Goal: Information Seeking & Learning: Learn about a topic

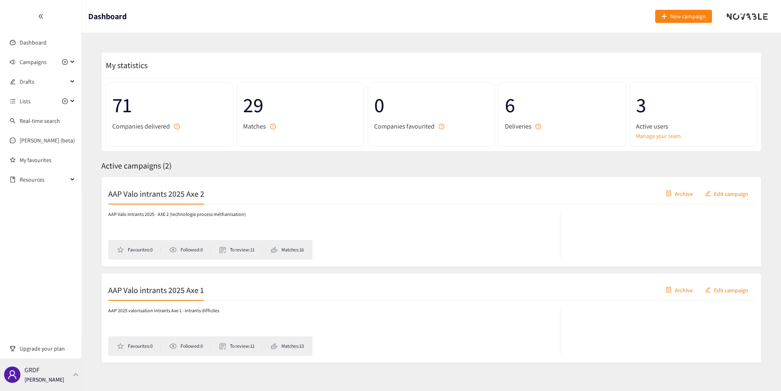
click at [70, 372] on div "GRDF [PERSON_NAME]" at bounding box center [41, 375] width 82 height 33
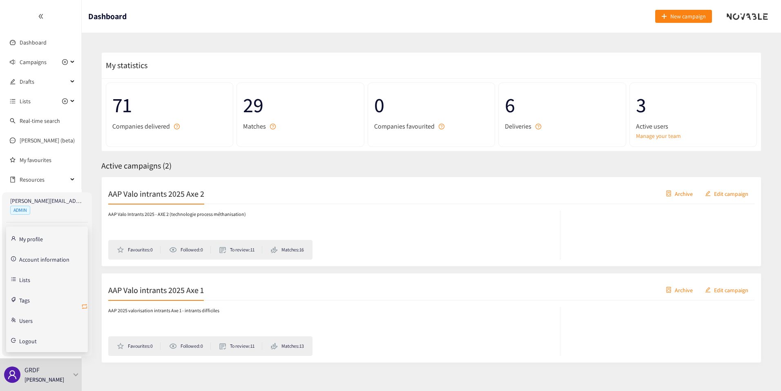
click at [83, 305] on icon "retweet" at bounding box center [84, 306] width 5 height 5
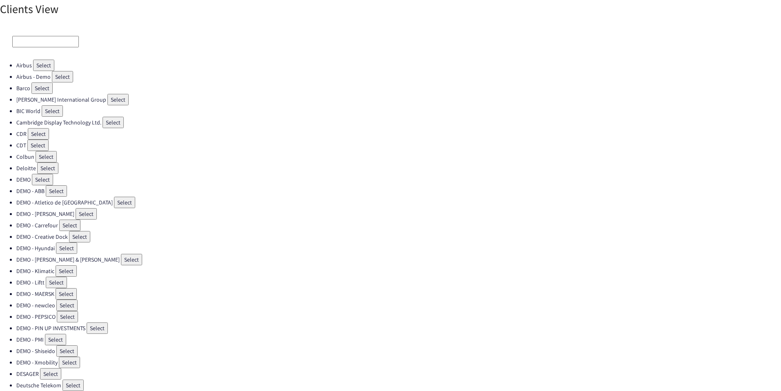
click at [26, 36] on input at bounding box center [45, 41] width 67 height 11
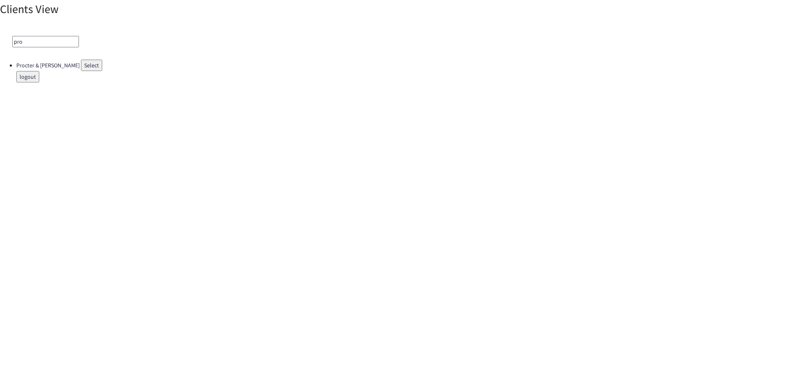
type input "pro"
click at [81, 67] on button "Select" at bounding box center [91, 65] width 21 height 11
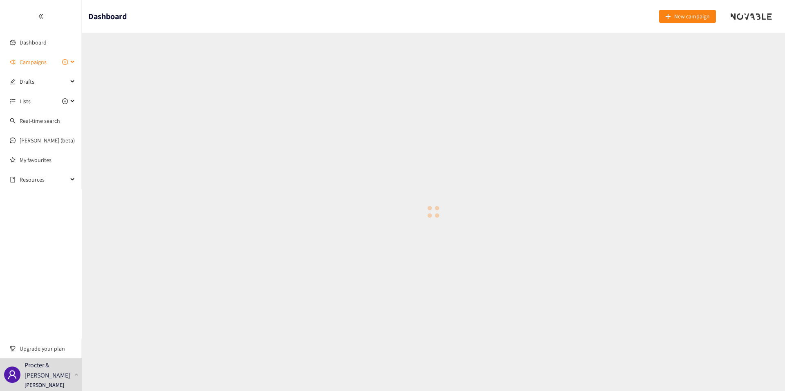
click at [37, 56] on span "Campaigns" at bounding box center [33, 62] width 27 height 16
click at [36, 57] on span "Campaigns" at bounding box center [33, 62] width 27 height 16
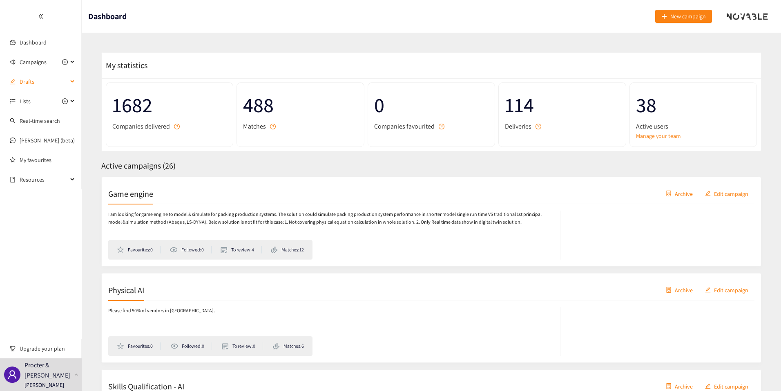
click at [32, 85] on span "Drafts" at bounding box center [44, 82] width 48 height 16
click at [42, 105] on link "Sheet Metal Bending Prototyping" at bounding box center [60, 101] width 80 height 7
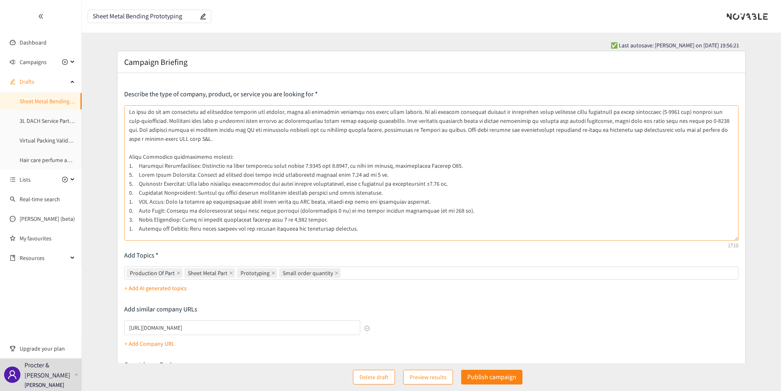
drag, startPoint x: 735, startPoint y: 139, endPoint x: 718, endPoint y: 239, distance: 101.1
click at [718, 239] on textarea at bounding box center [431, 173] width 615 height 136
click at [358, 227] on textarea at bounding box center [431, 173] width 615 height 136
click at [358, 124] on textarea at bounding box center [431, 173] width 615 height 136
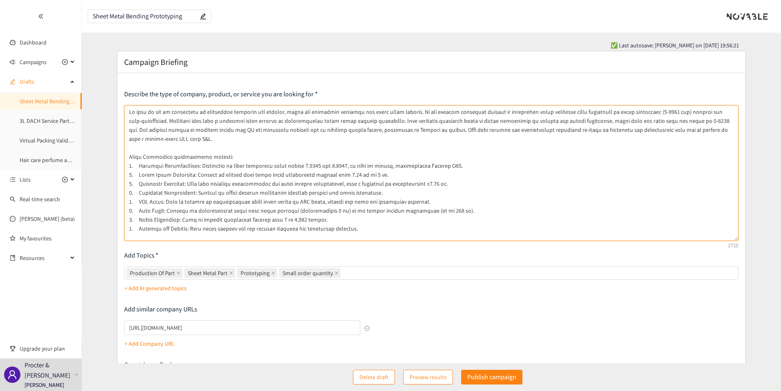
click at [358, 124] on textarea at bounding box center [431, 173] width 615 height 136
click at [365, 141] on textarea at bounding box center [431, 173] width 615 height 136
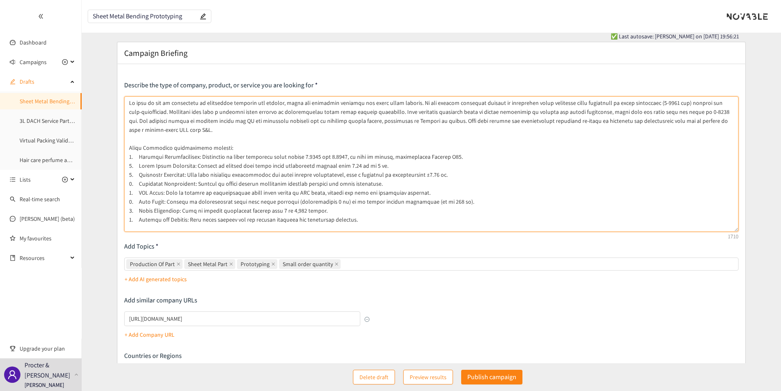
scroll to position [13, 0]
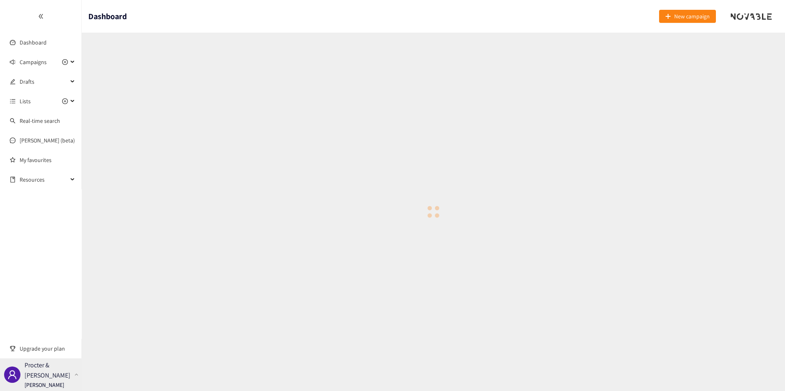
click at [27, 380] on p "Procter & [PERSON_NAME]" at bounding box center [48, 370] width 47 height 20
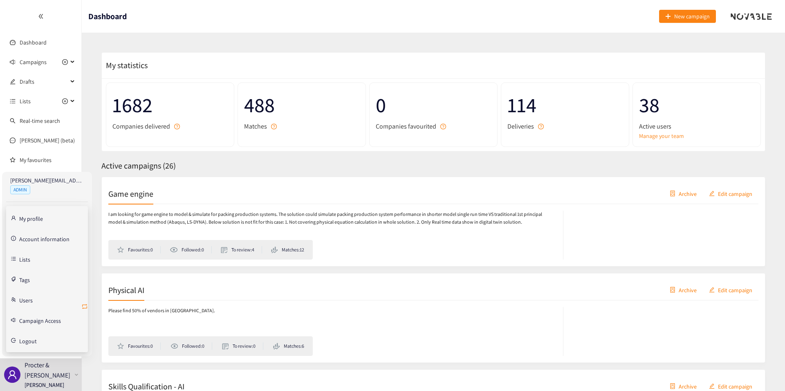
click at [87, 307] on icon "retweet" at bounding box center [84, 306] width 5 height 5
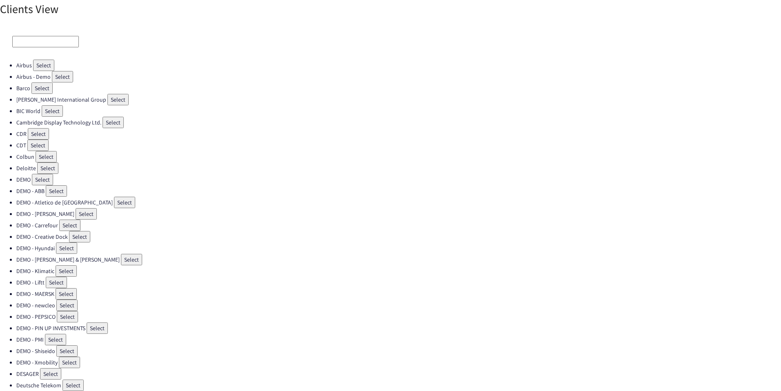
click at [22, 40] on input at bounding box center [45, 41] width 67 height 11
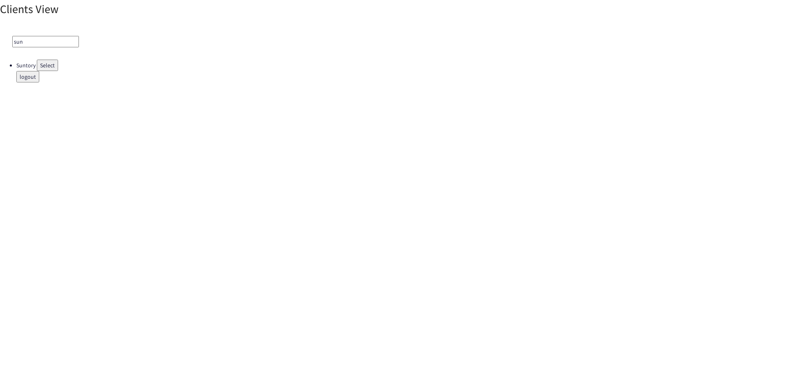
type input "sun"
click at [40, 65] on button "Select" at bounding box center [47, 65] width 21 height 11
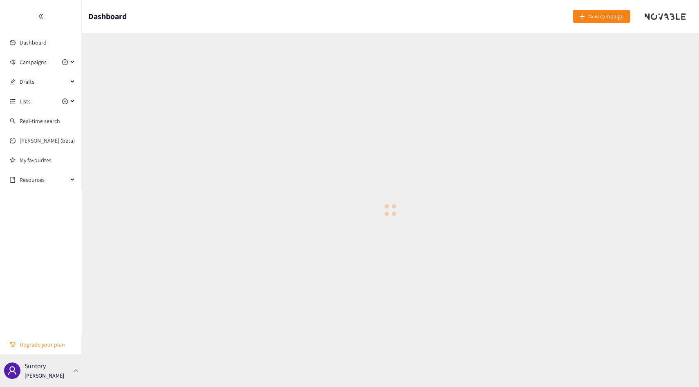
click at [67, 367] on div "Suntory Thibaut Jacobs" at bounding box center [41, 370] width 82 height 33
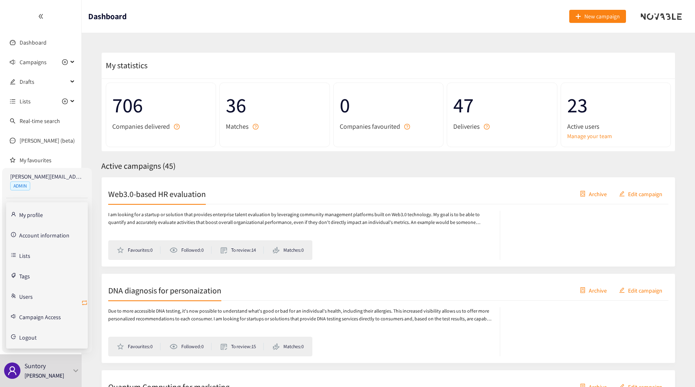
click at [83, 302] on icon "retweet" at bounding box center [84, 303] width 7 height 7
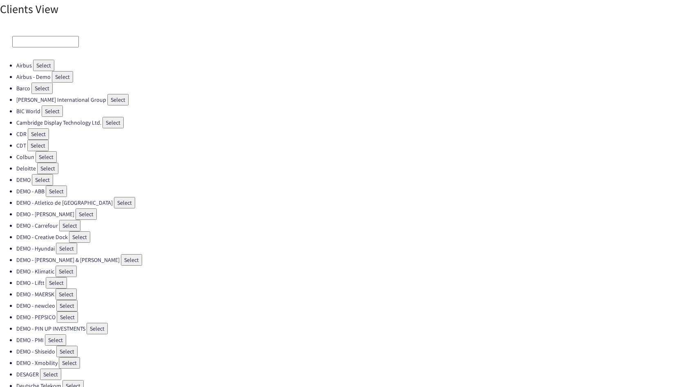
click at [33, 46] on input at bounding box center [45, 41] width 67 height 11
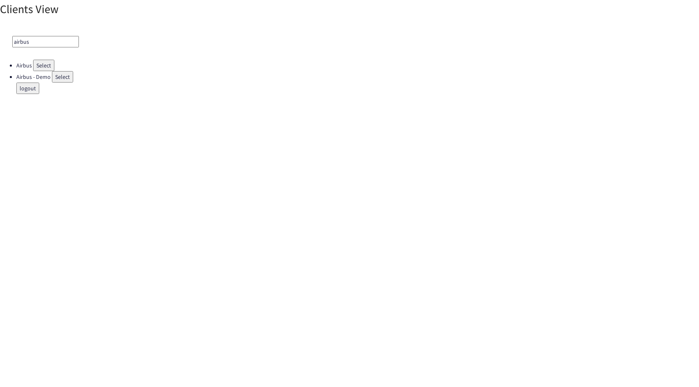
type input "airbus"
click at [42, 65] on button "Select" at bounding box center [43, 65] width 21 height 11
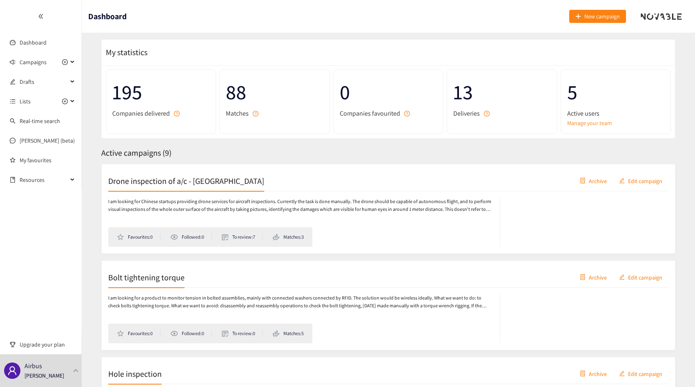
scroll to position [14, 0]
click at [350, 196] on div "I am looking for Chinese startups providing drone services for aircraft inspect…" at bounding box center [388, 218] width 561 height 56
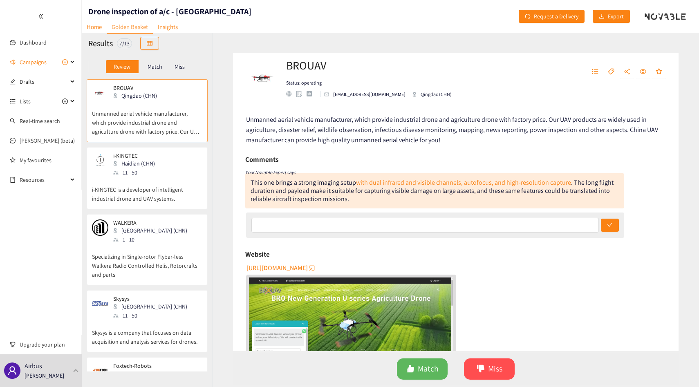
click at [163, 68] on div "Match" at bounding box center [155, 66] width 33 height 13
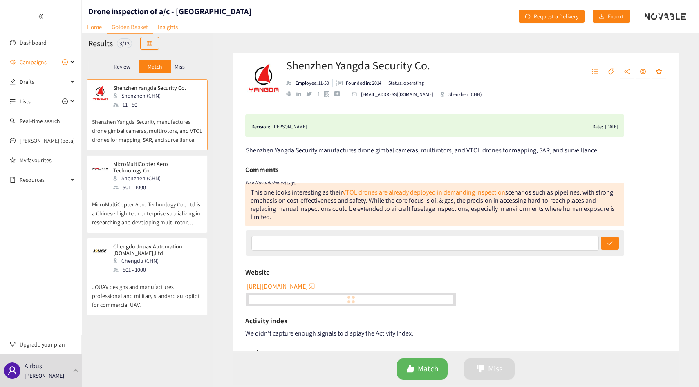
click at [182, 67] on p "Miss" at bounding box center [179, 66] width 10 height 7
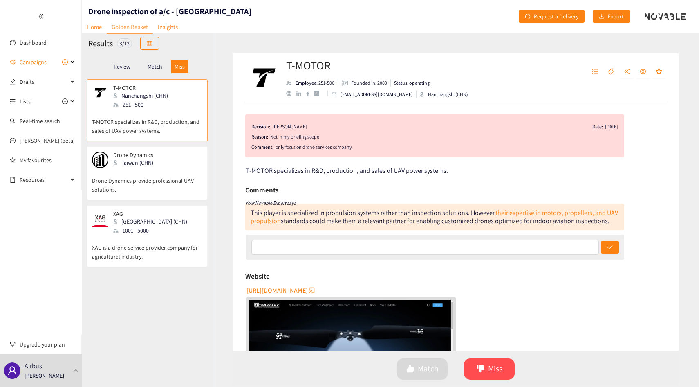
click at [159, 65] on p "Match" at bounding box center [155, 66] width 15 height 7
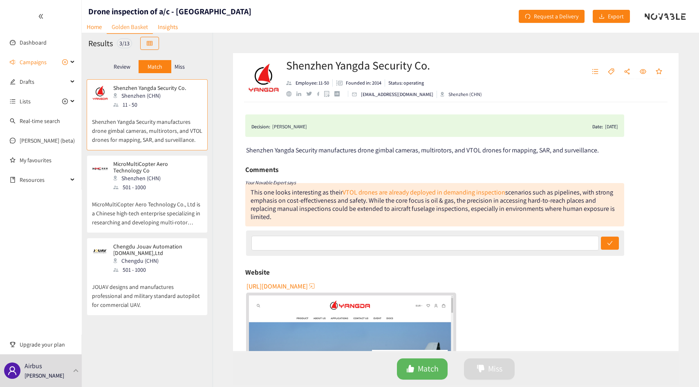
click at [161, 193] on p "MicroMultiCopter Aero Technology Co., Ltd is a Chinese high-tech enterprise spe…" at bounding box center [147, 209] width 110 height 35
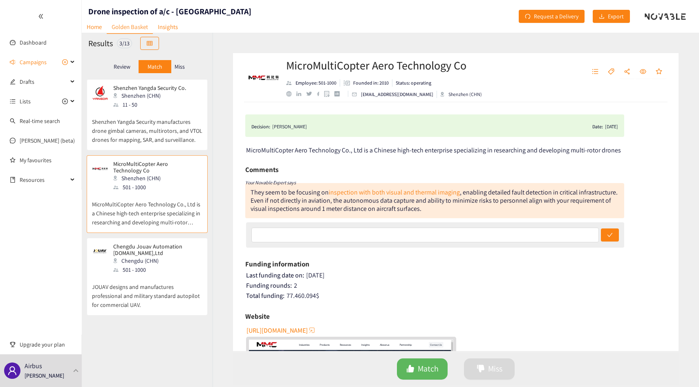
click at [147, 271] on div "501 - 1000" at bounding box center [157, 269] width 88 height 9
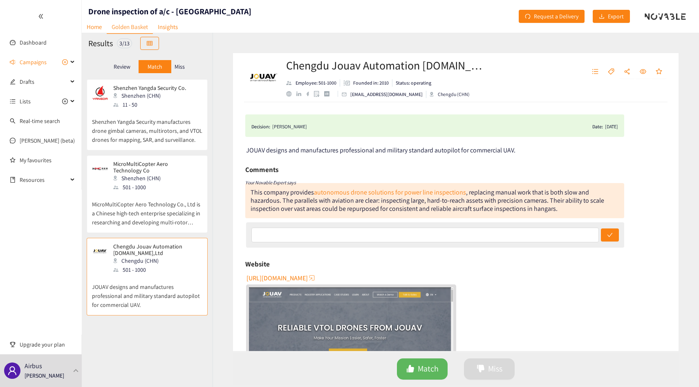
click at [127, 68] on p "Review" at bounding box center [122, 66] width 17 height 7
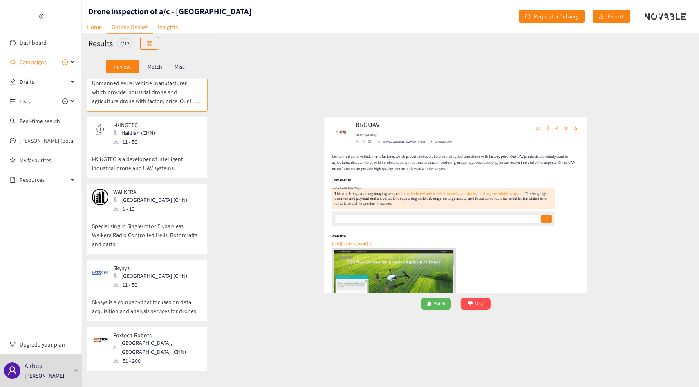
scroll to position [31, 0]
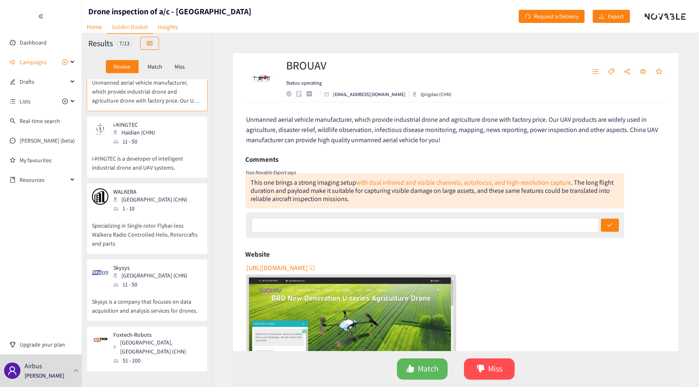
click at [169, 147] on p "i-KINGTEC is a developer of intelligent industrial drone and UAV systems." at bounding box center [147, 159] width 110 height 26
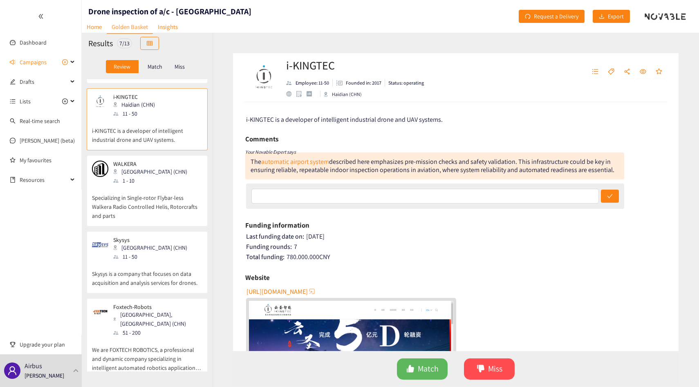
scroll to position [71, 0]
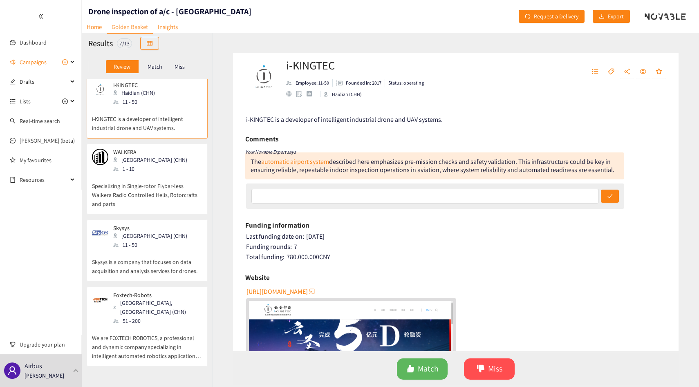
click at [169, 147] on div "WALKERA Guangzhou (CHN) 1 - 10 Specializing in Single-rotor Flybar-less Walkera…" at bounding box center [147, 178] width 121 height 71
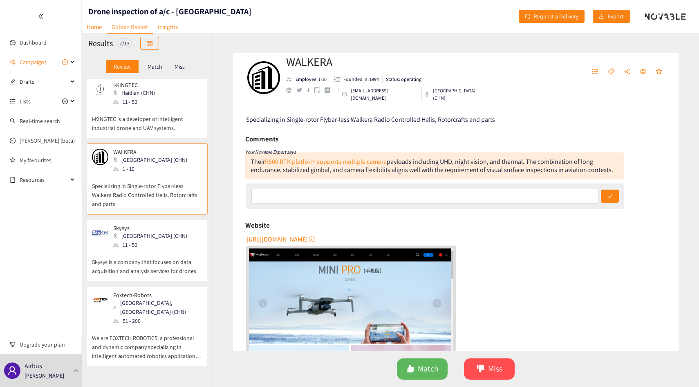
scroll to position [0, 0]
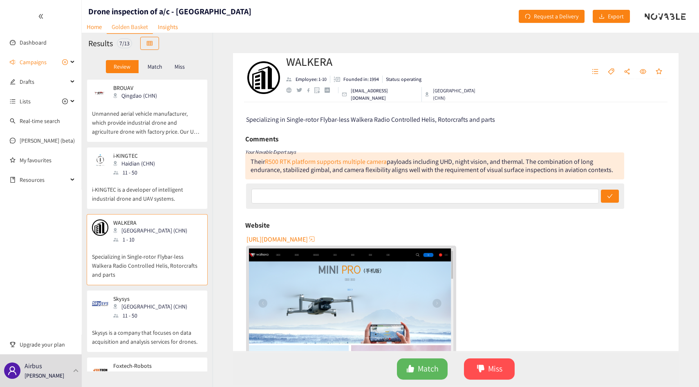
click at [169, 125] on p "Unmanned aerial vehicle manufacturer, which provide industrial drone and agricu…" at bounding box center [147, 118] width 110 height 35
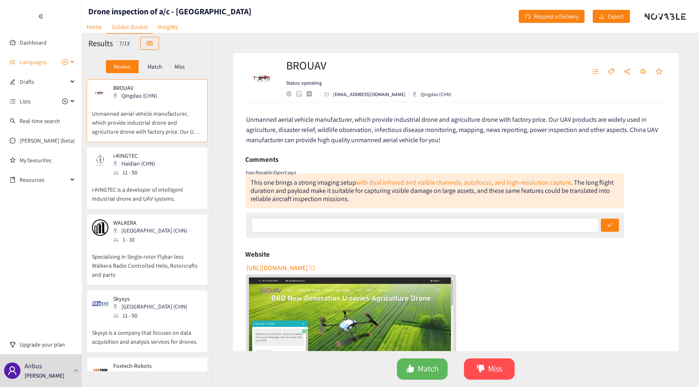
click at [20, 63] on span "Campaigns" at bounding box center [33, 62] width 27 height 16
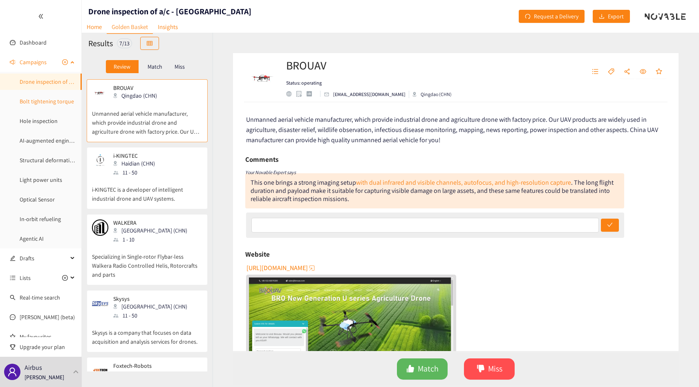
click at [28, 104] on link "Bolt tightening torque" at bounding box center [47, 101] width 54 height 7
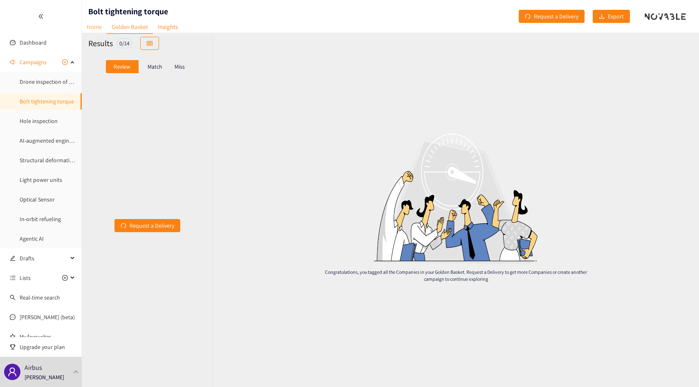
click at [94, 26] on link "Home" at bounding box center [94, 26] width 25 height 13
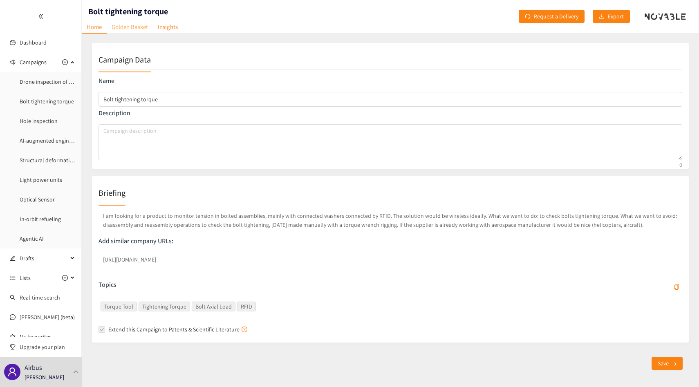
click at [119, 28] on link "Golden Basket" at bounding box center [130, 26] width 46 height 13
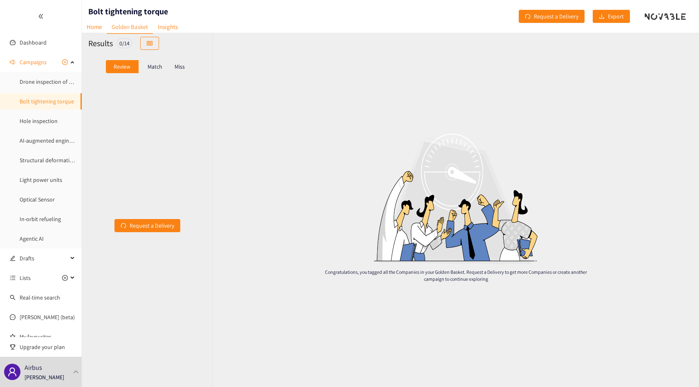
click at [148, 62] on div "Match" at bounding box center [155, 66] width 33 height 13
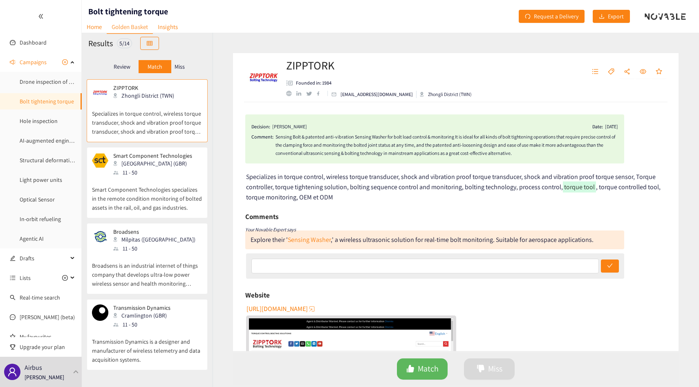
click at [182, 66] on p "Miss" at bounding box center [179, 66] width 10 height 7
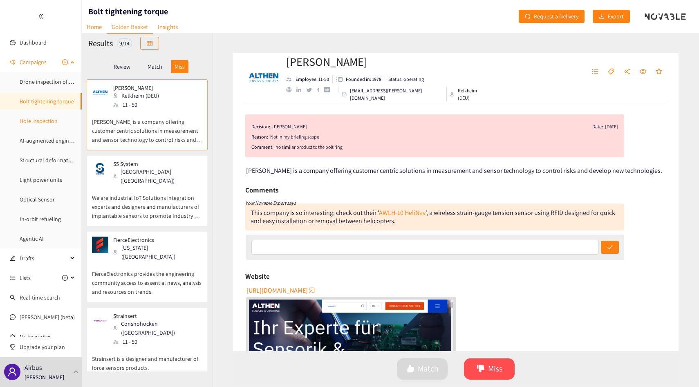
click at [45, 122] on link "Hole inspection" at bounding box center [39, 120] width 38 height 7
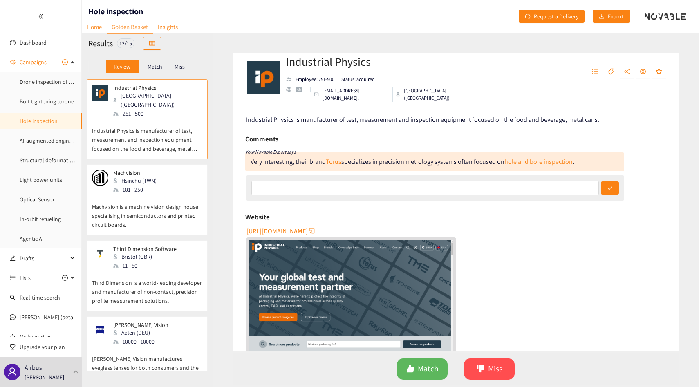
click at [157, 67] on p "Match" at bounding box center [155, 66] width 15 height 7
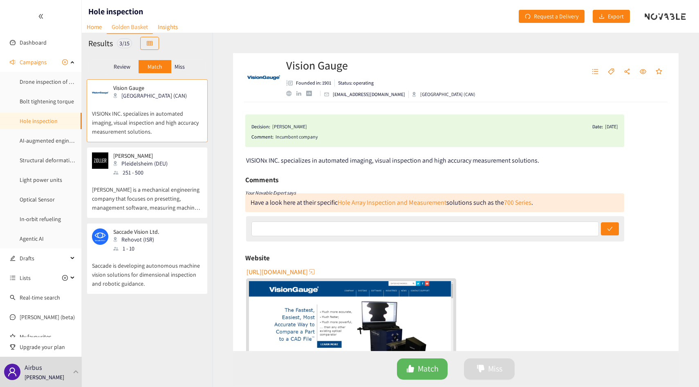
click at [179, 69] on p "Miss" at bounding box center [179, 66] width 10 height 7
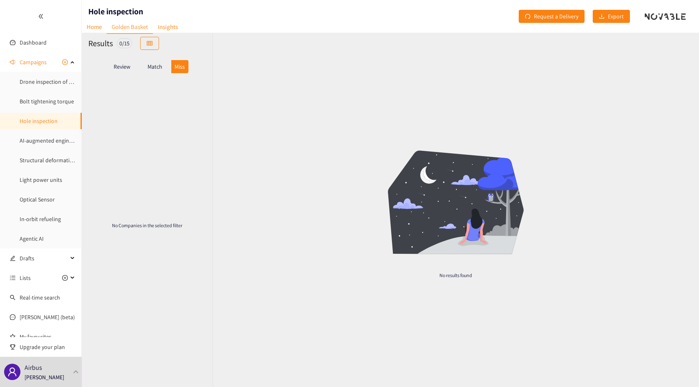
click at [161, 70] on p "Match" at bounding box center [155, 66] width 15 height 7
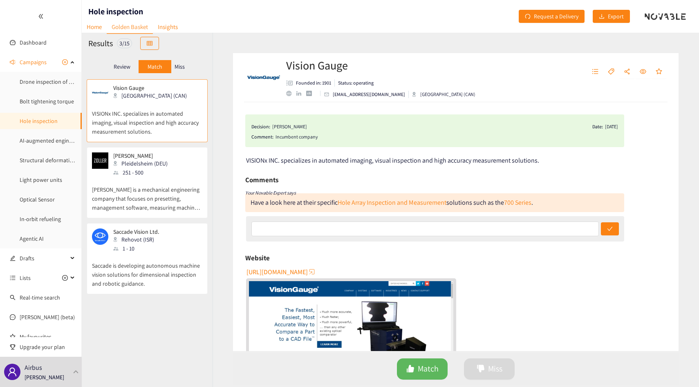
click at [131, 68] on div "Review" at bounding box center [122, 66] width 33 height 13
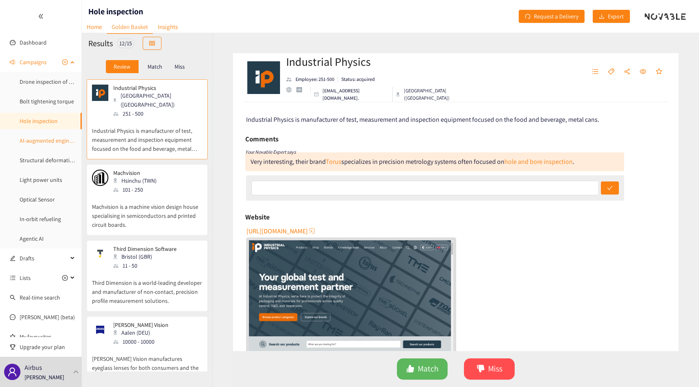
click at [44, 143] on link "AI-augmented engineering simulation tool" at bounding box center [71, 140] width 103 height 7
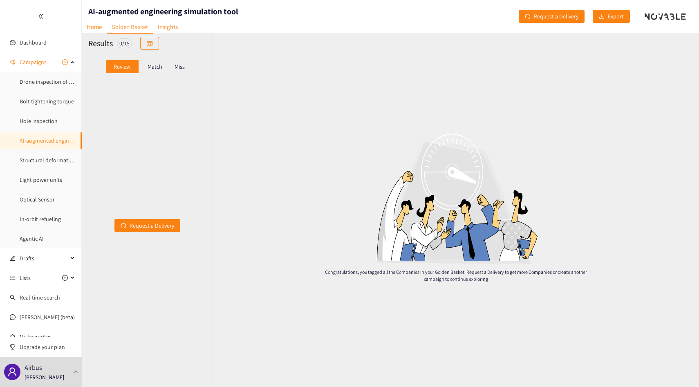
click at [161, 67] on p "Match" at bounding box center [155, 66] width 15 height 7
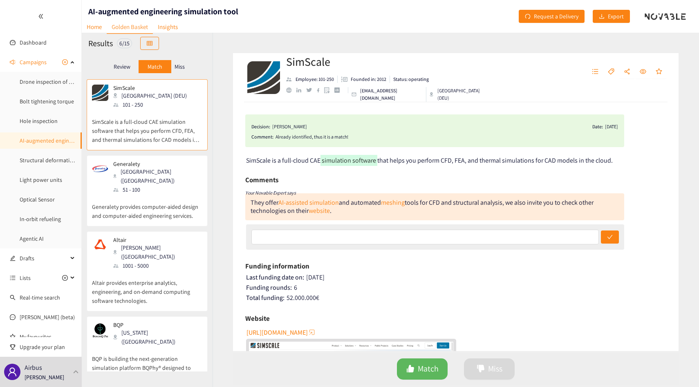
click at [181, 64] on p "Miss" at bounding box center [179, 66] width 10 height 7
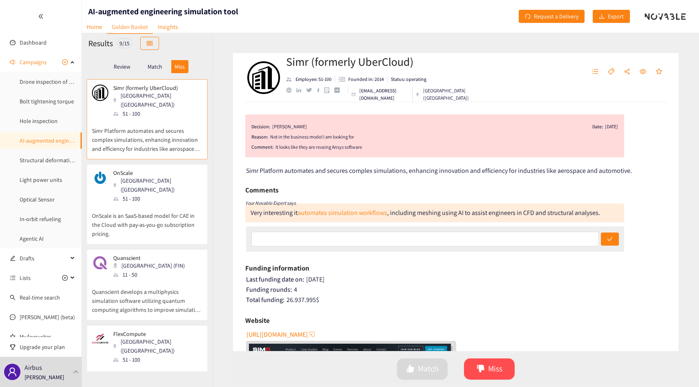
click at [159, 67] on p "Match" at bounding box center [155, 66] width 15 height 7
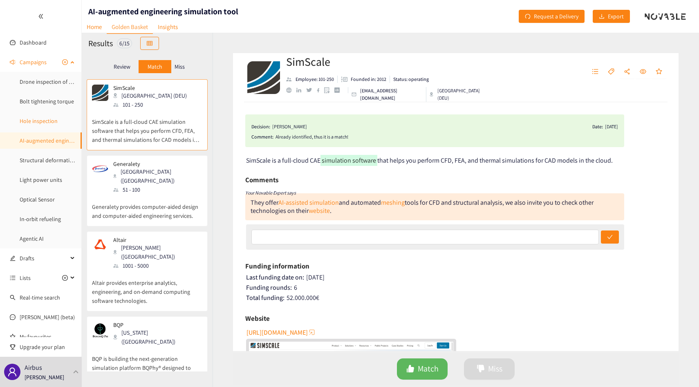
click at [48, 117] on link "Hole inspection" at bounding box center [39, 120] width 38 height 7
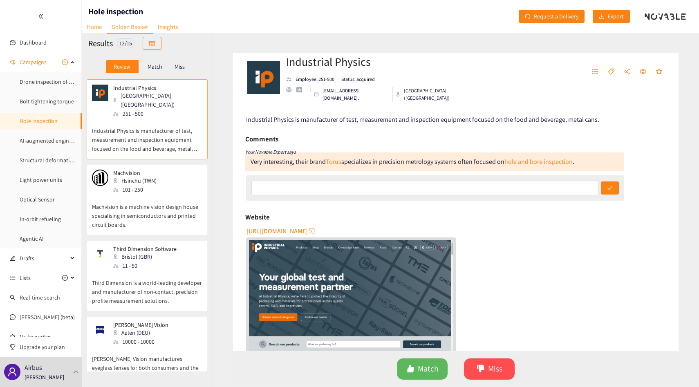
click at [99, 28] on link "Home" at bounding box center [94, 26] width 25 height 13
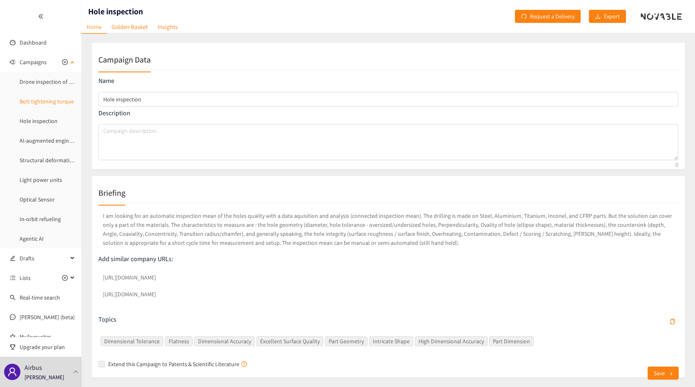
click at [53, 101] on link "Bolt tightening torque" at bounding box center [47, 101] width 54 height 7
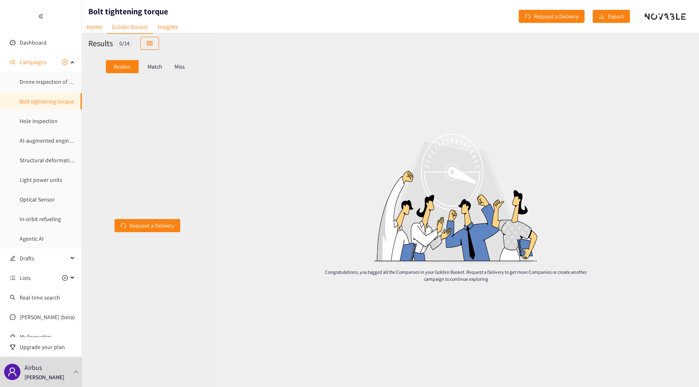
click at [160, 71] on div "Match" at bounding box center [155, 66] width 33 height 13
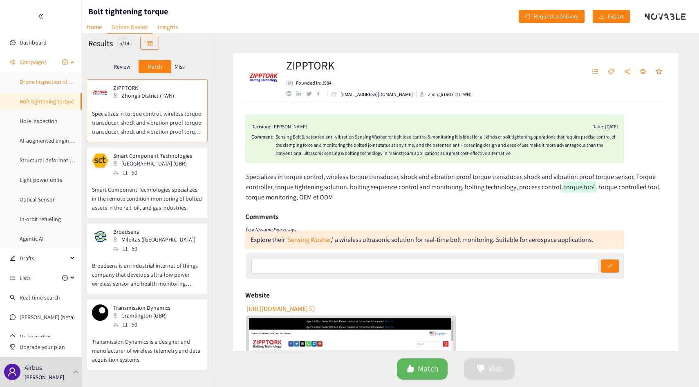
click at [42, 85] on link "Drone inspection of a/c - China" at bounding box center [75, 81] width 111 height 7
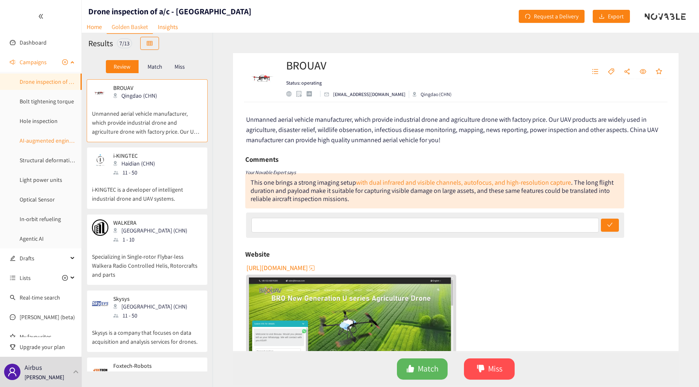
click at [42, 137] on link "AI-augmented engineering simulation tool" at bounding box center [71, 140] width 103 height 7
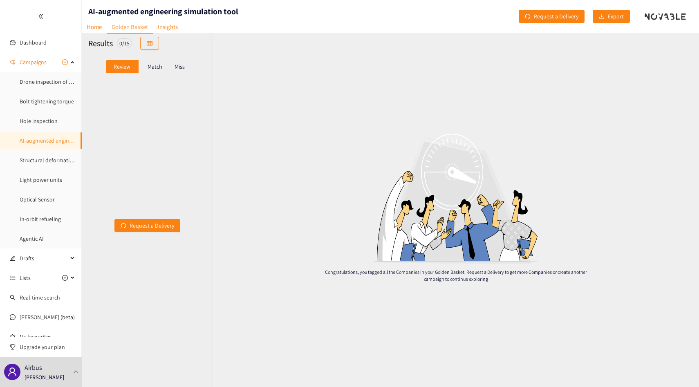
click at [155, 72] on div "Match" at bounding box center [155, 66] width 33 height 13
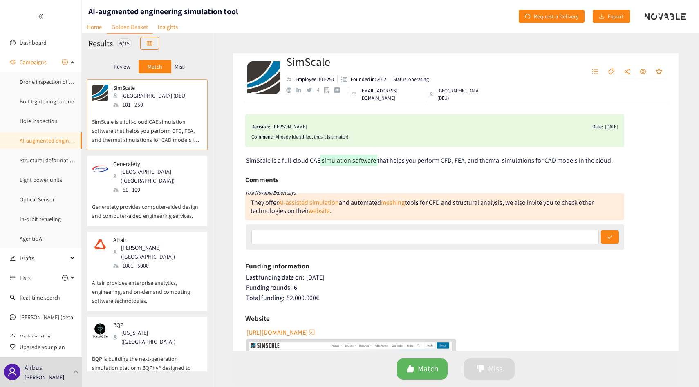
click at [183, 67] on p "Miss" at bounding box center [179, 66] width 10 height 7
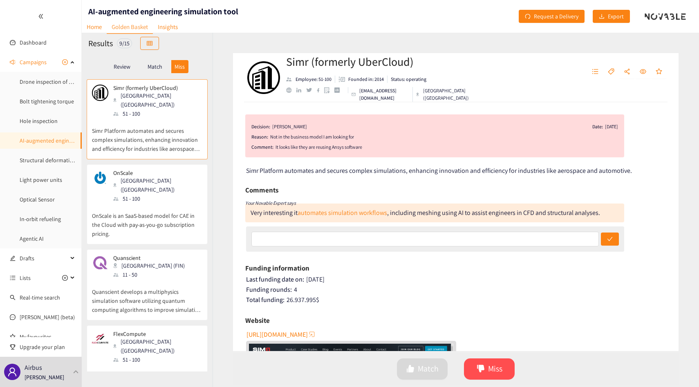
click at [161, 66] on p "Match" at bounding box center [155, 66] width 15 height 7
